Goal: Task Accomplishment & Management: Use online tool/utility

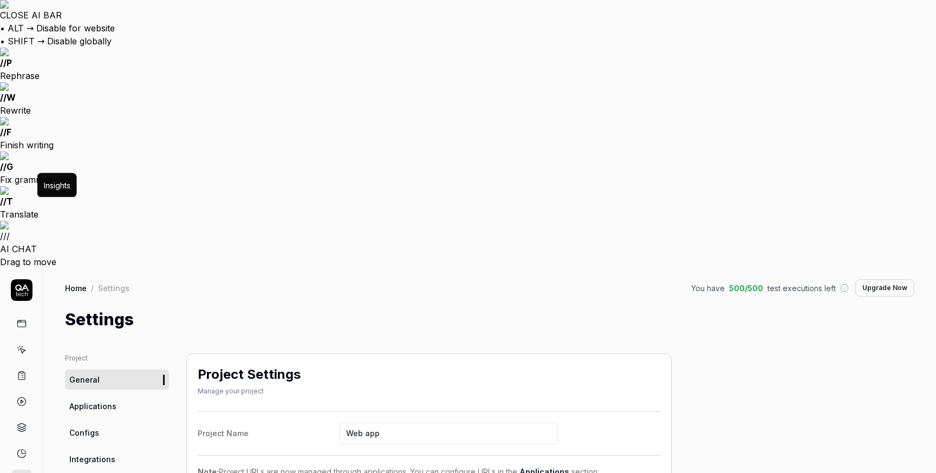
click at [22, 449] on icon at bounding box center [22, 454] width 10 height 10
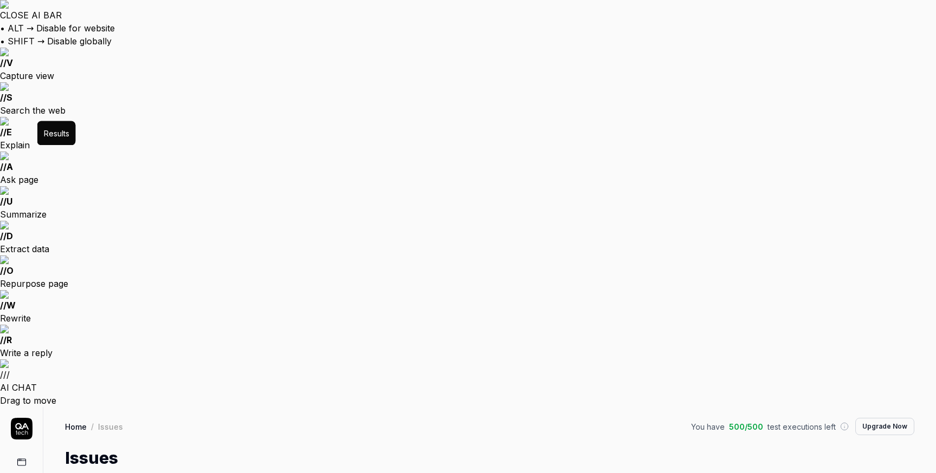
click at [83, 88] on html "CLOSE AI BAR • ALT → Disable for website • SHIFT → Disable globally // V Captur…" at bounding box center [468, 440] width 936 height 881
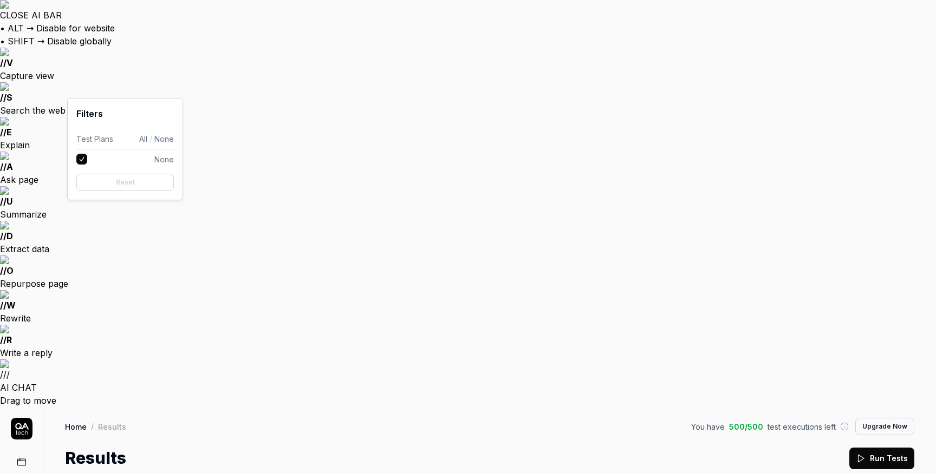
click at [83, 88] on html "CLOSE AI BAR • ALT → Disable for website • SHIFT → Disable globally // V Captur…" at bounding box center [468, 440] width 936 height 881
click at [309, 92] on html "CLOSE AI BAR • ALT → Disable for website • SHIFT → Disable globally // V Captur…" at bounding box center [468, 440] width 936 height 881
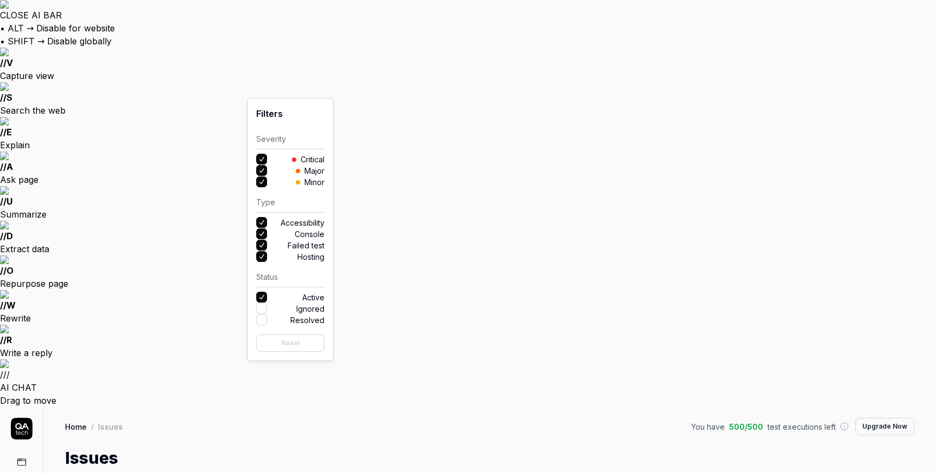
click at [362, 70] on html "CLOSE AI BAR • ALT → Disable for website • SHIFT → Disable globally // V Captur…" at bounding box center [468, 440] width 936 height 881
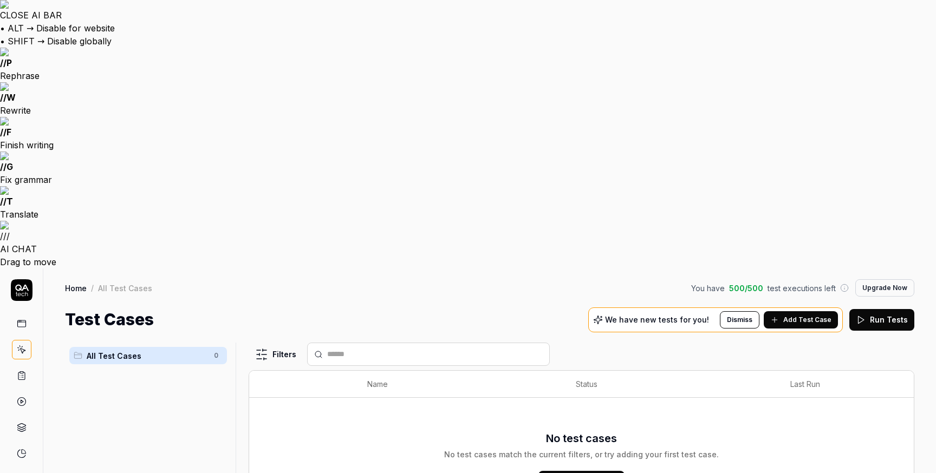
click at [584, 473] on span "Add Test Case" at bounding box center [590, 482] width 56 height 11
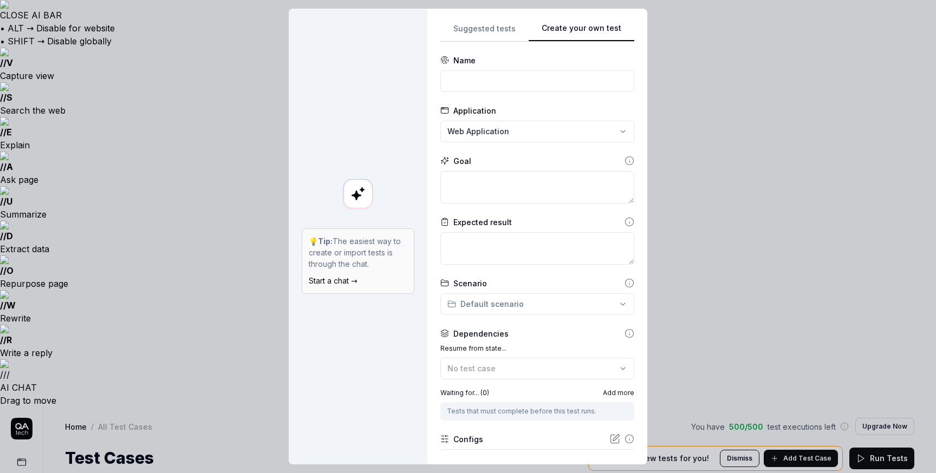
click at [492, 34] on div "**********" at bounding box center [468, 236] width 936 height 473
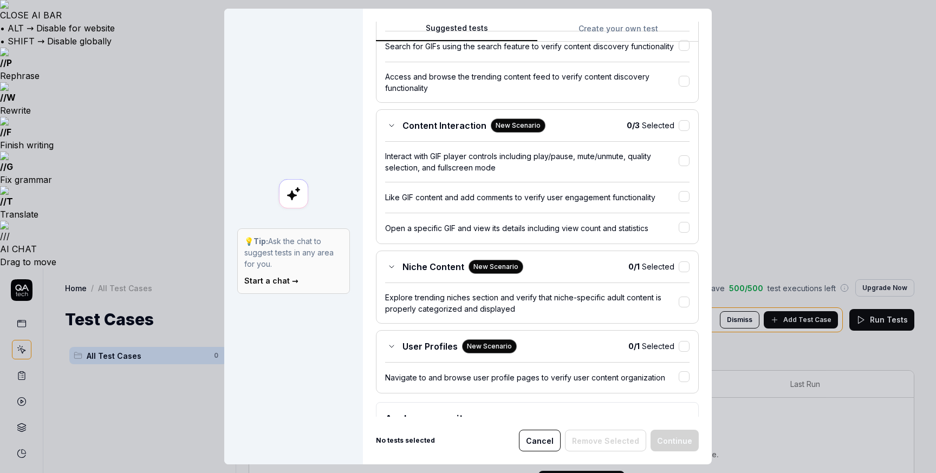
scroll to position [384, 0]
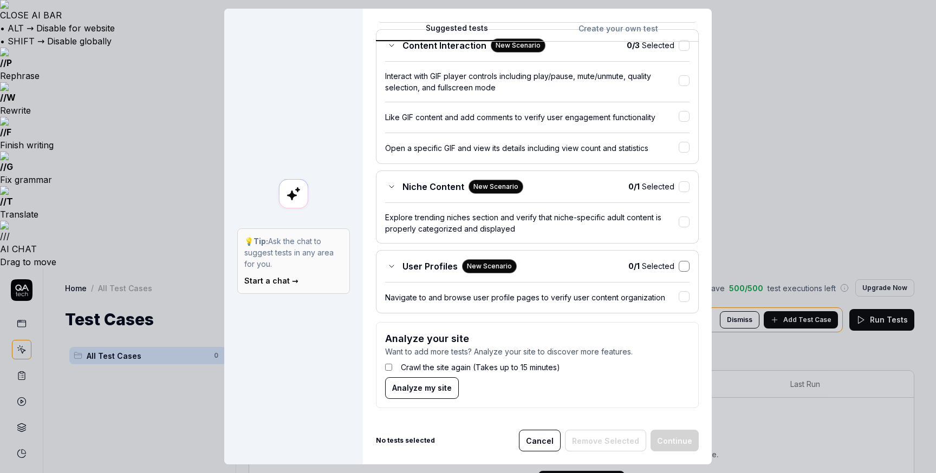
click at [685, 266] on button "button" at bounding box center [684, 266] width 11 height 11
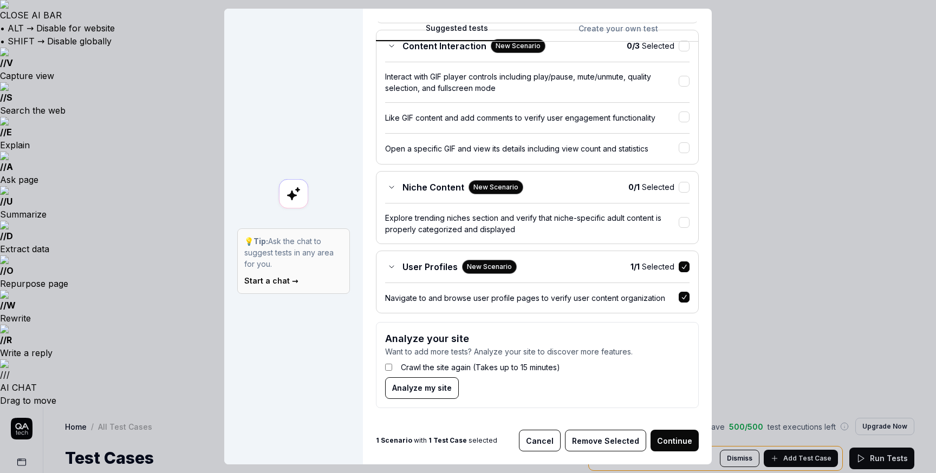
scroll to position [383, 0]
click at [614, 439] on button "Remove Selected" at bounding box center [605, 441] width 81 height 22
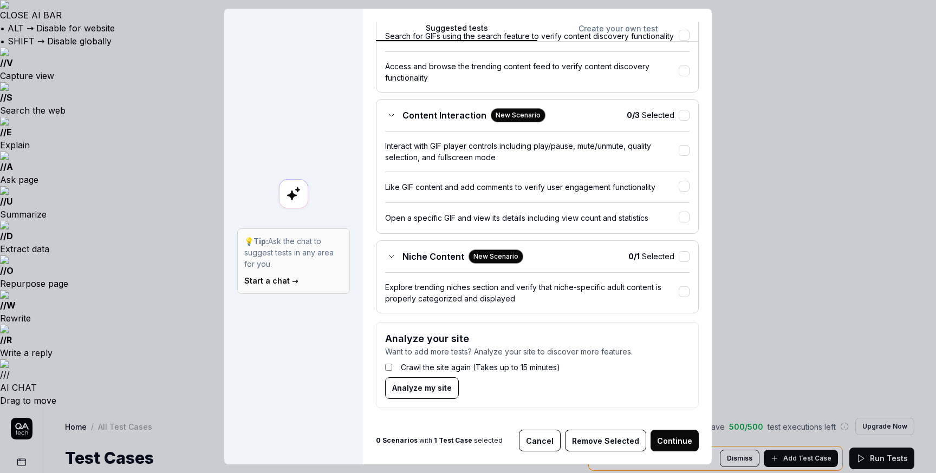
scroll to position [314, 0]
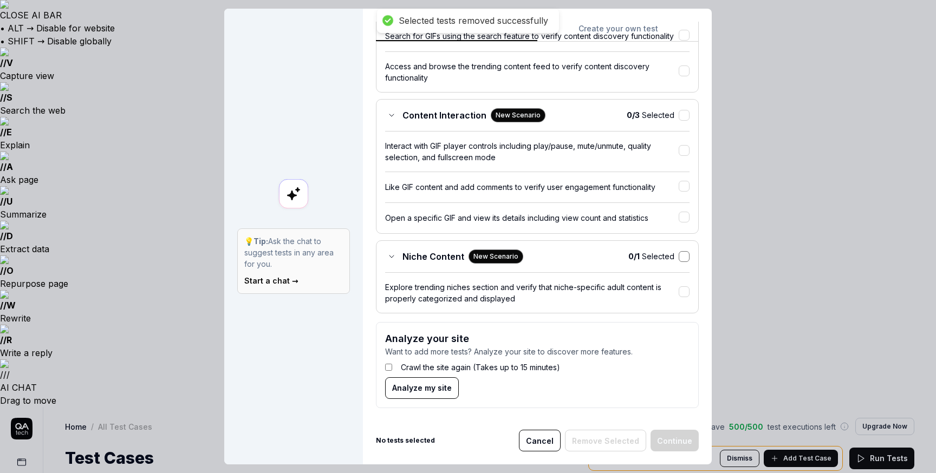
click at [687, 255] on button "button" at bounding box center [684, 256] width 11 height 11
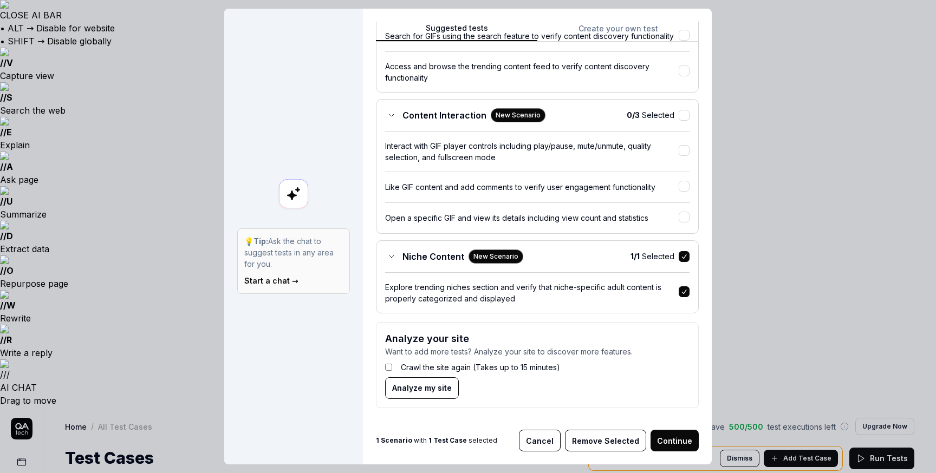
click at [548, 441] on button "Cancel" at bounding box center [540, 441] width 42 height 22
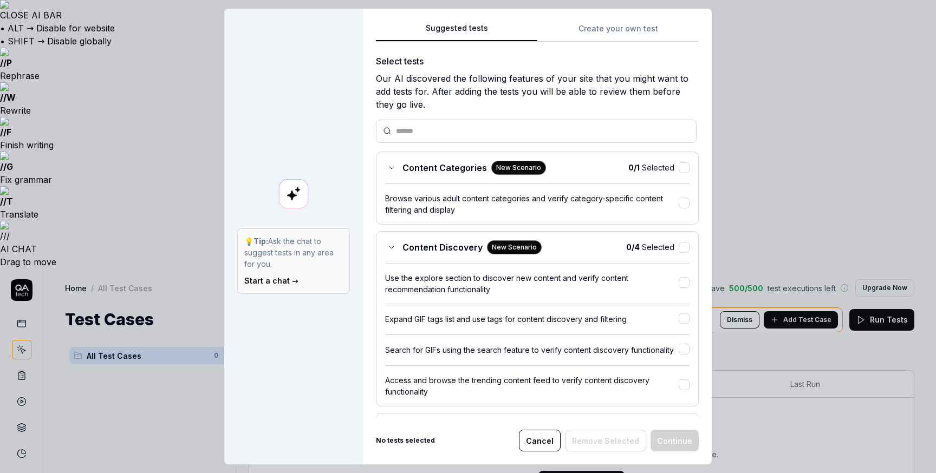
click at [623, 32] on button "Create your own test" at bounding box center [617, 31] width 161 height 19
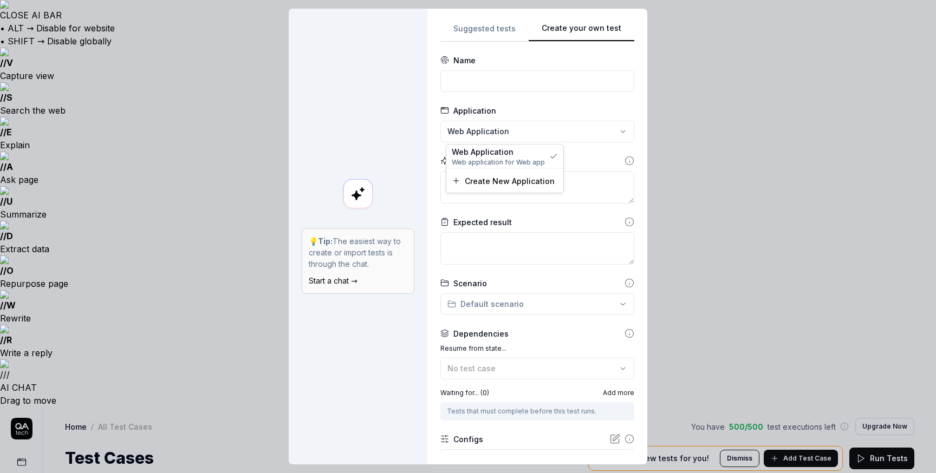
click at [620, 134] on div "**********" at bounding box center [468, 236] width 936 height 473
click at [620, 115] on div "**********" at bounding box center [468, 236] width 936 height 473
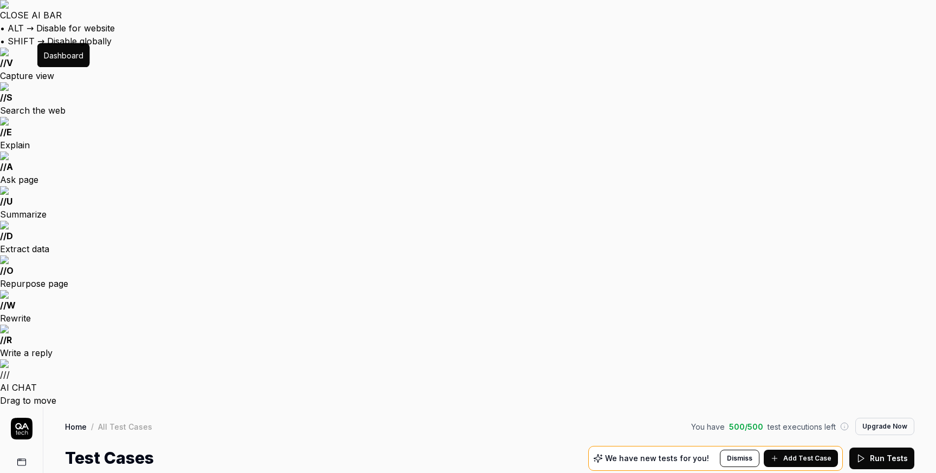
click at [23, 458] on icon at bounding box center [22, 463] width 10 height 10
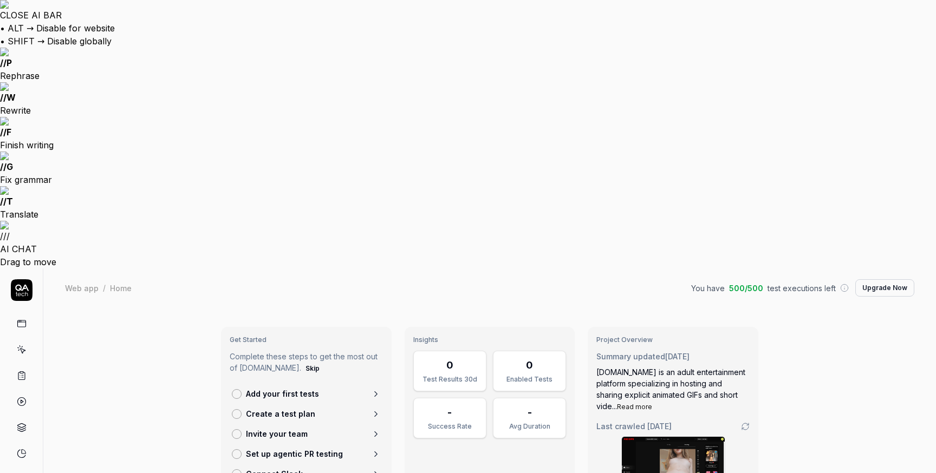
type textarea "*"
